Goal: Check status: Check status

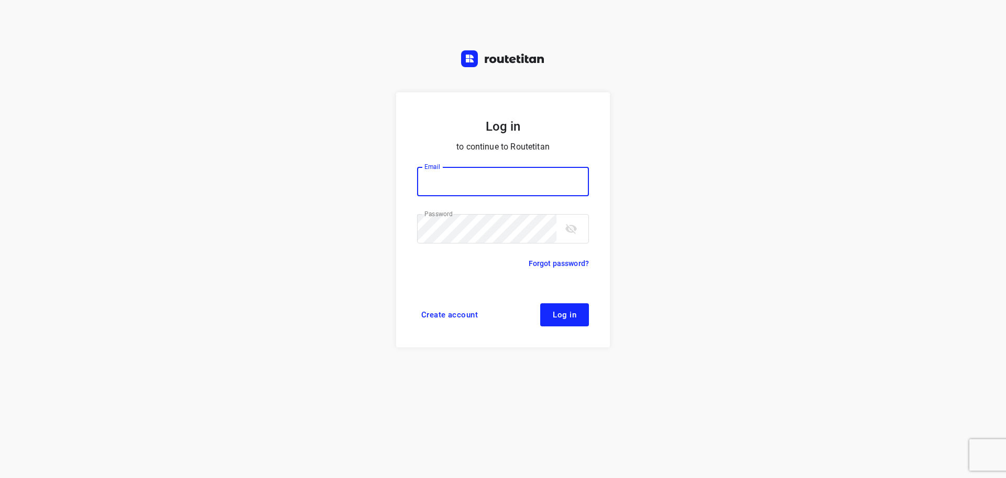
type input "didier@areco.be"
click at [578, 308] on button "Log in" at bounding box center [564, 314] width 49 height 23
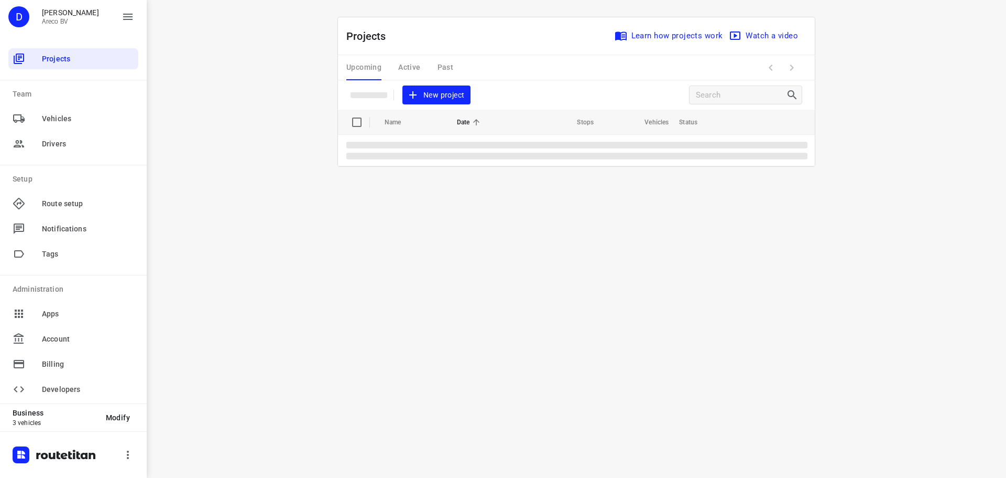
click at [407, 64] on div "Upcoming Active Past" at bounding box center [408, 67] width 124 height 25
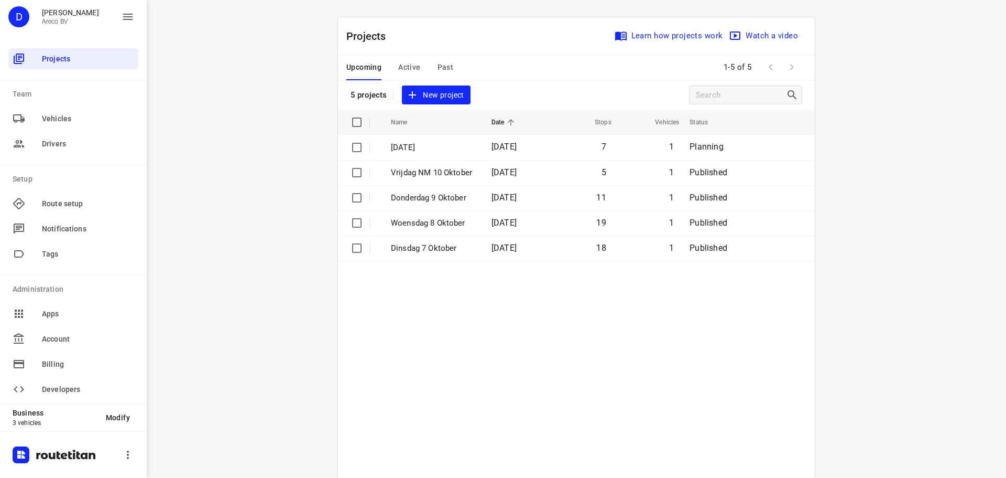
click at [406, 63] on span "Active" at bounding box center [409, 67] width 22 height 13
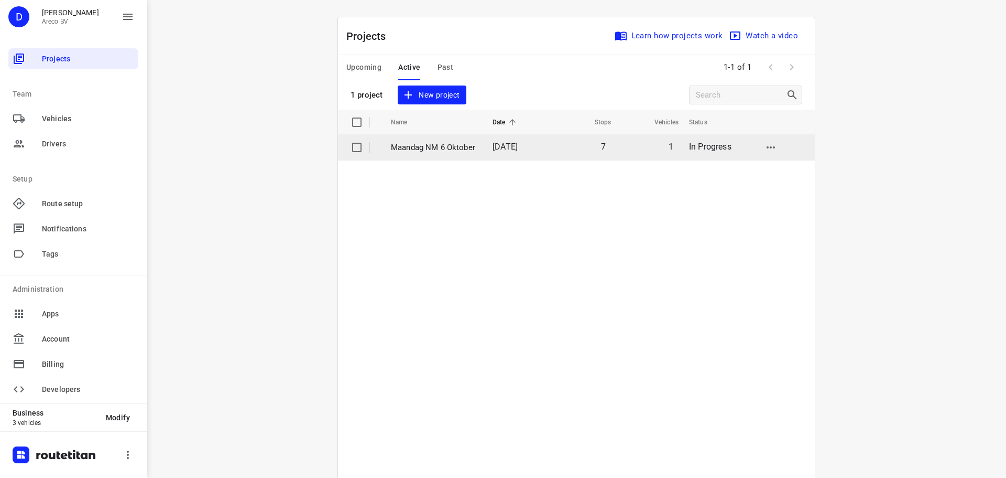
click at [424, 143] on p "Maandag NM 6 Oktober" at bounding box center [434, 148] width 86 height 12
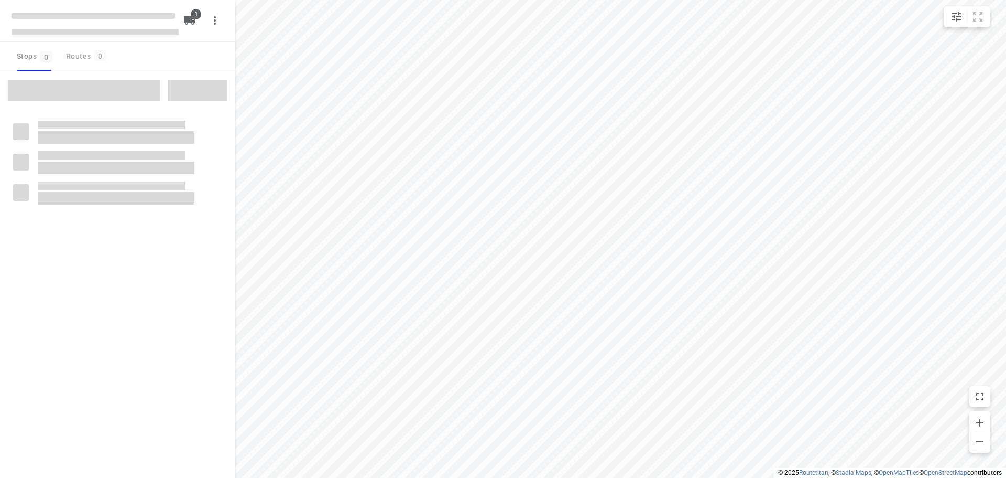
type input "distance"
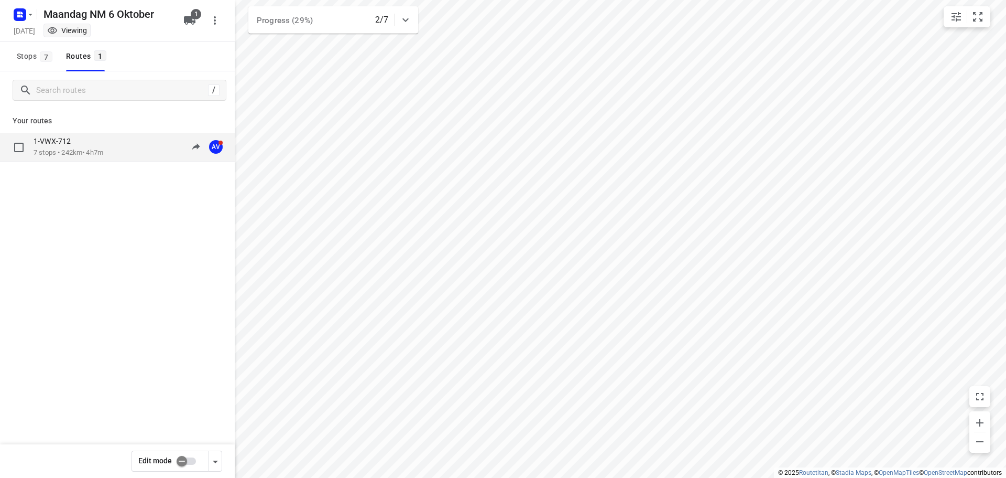
click at [57, 143] on p "1-VWX-712" at bounding box center [56, 140] width 44 height 9
